Goal: Find specific page/section: Find specific page/section

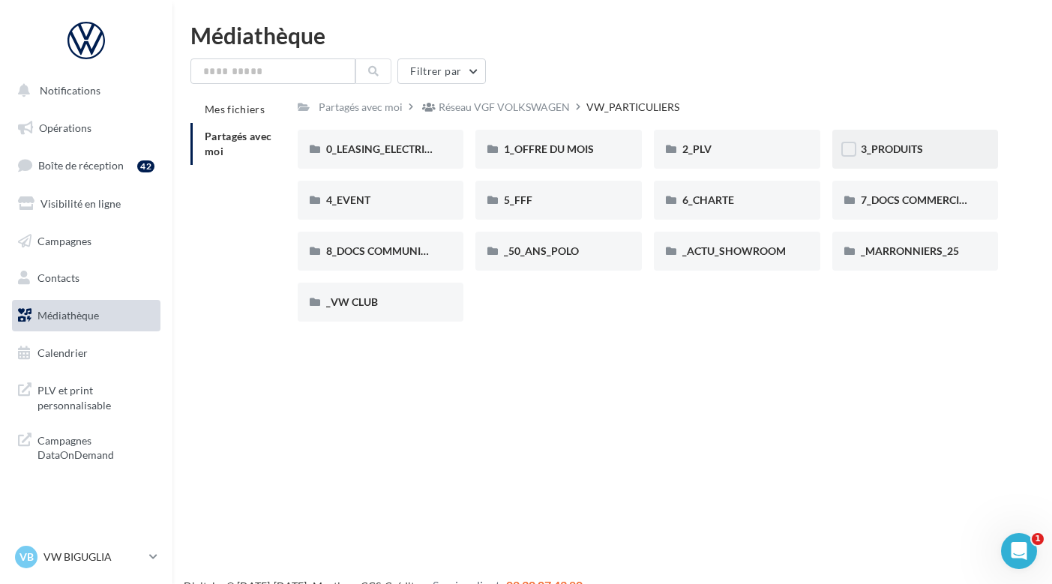
click at [888, 142] on div "3_PRODUITS" at bounding box center [915, 149] width 109 height 15
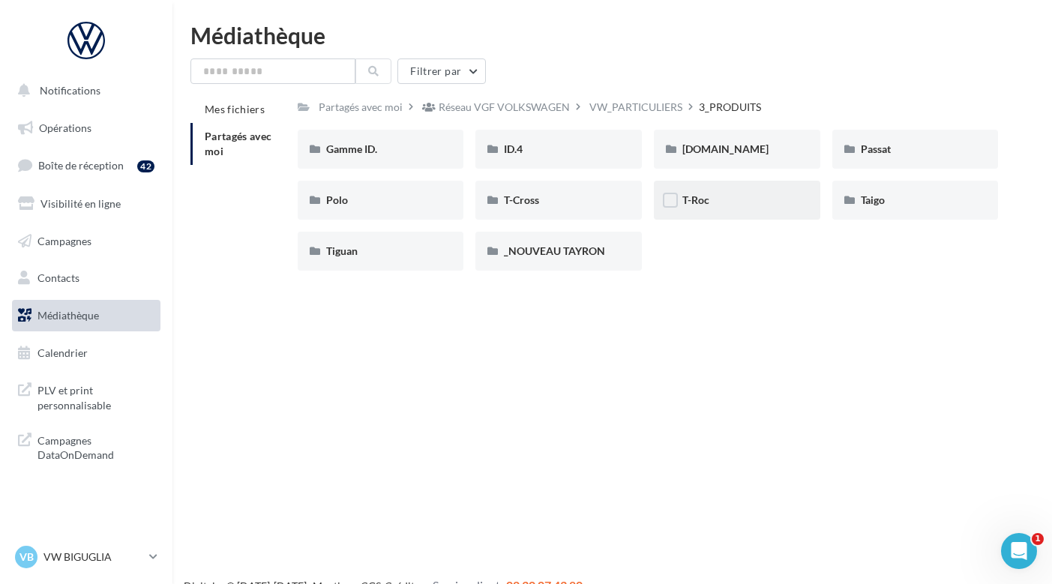
click at [702, 194] on span "T-Roc" at bounding box center [695, 199] width 27 height 13
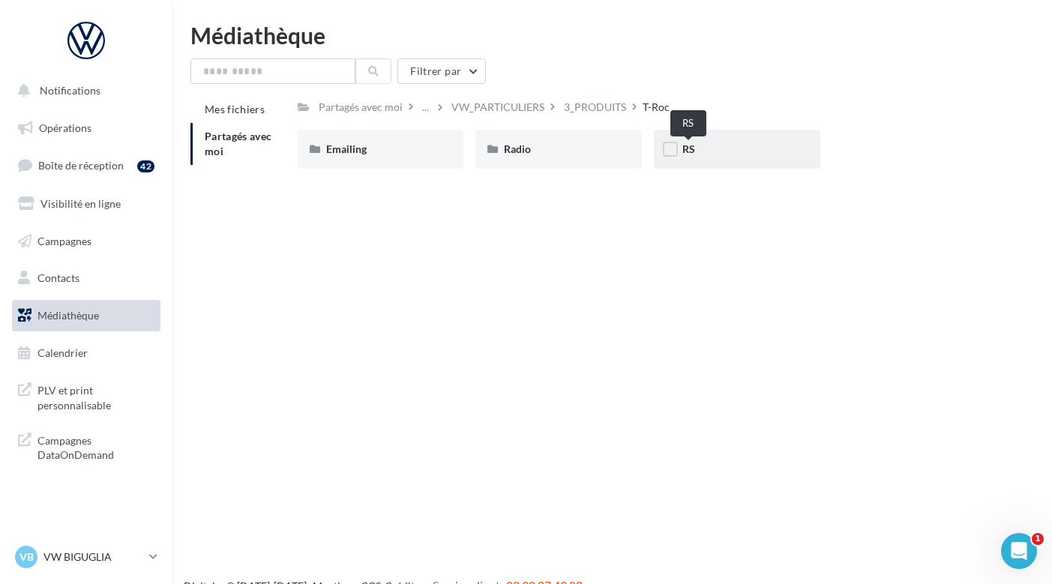
click at [682, 151] on span "RS" at bounding box center [688, 148] width 13 height 13
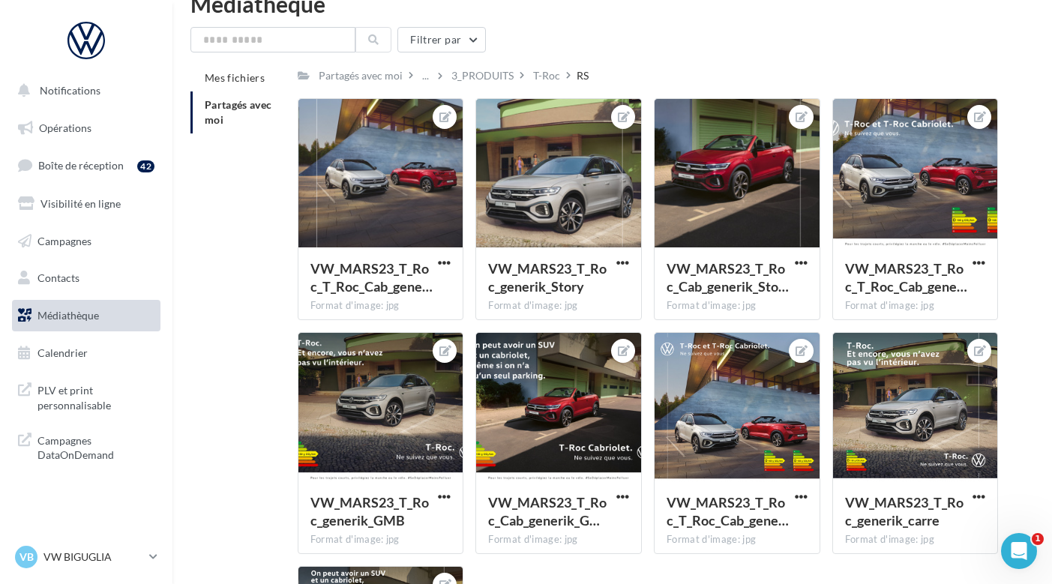
scroll to position [9, 0]
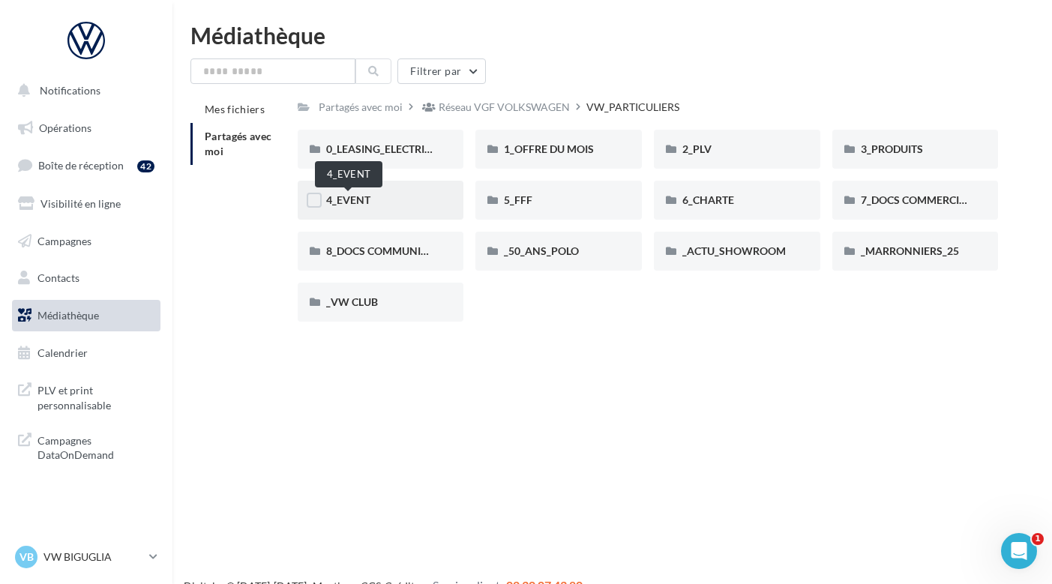
click at [357, 202] on span "4_EVENT" at bounding box center [348, 199] width 44 height 13
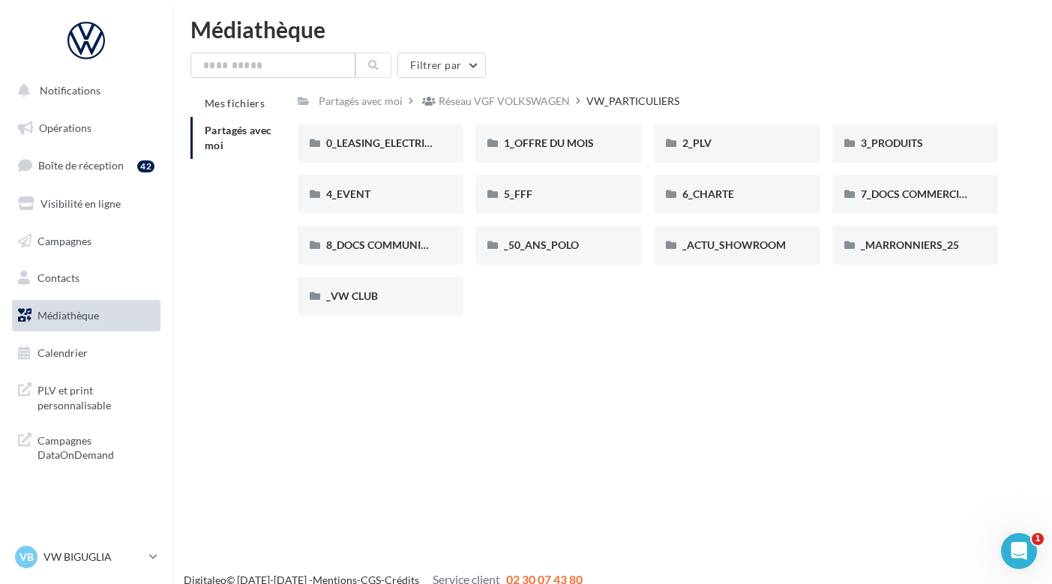
scroll to position [3, 0]
